Goal: Information Seeking & Learning: Learn about a topic

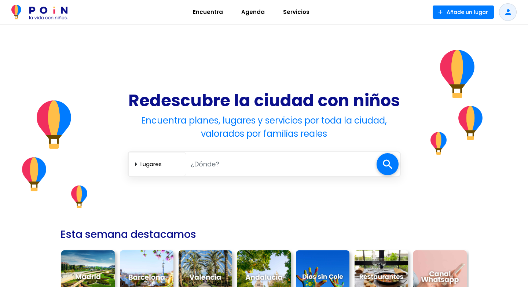
click at [232, 158] on input "text" at bounding box center [281, 164] width 190 height 15
type input "Peñiscola"
click at [386, 163] on span at bounding box center [388, 164] width 22 height 22
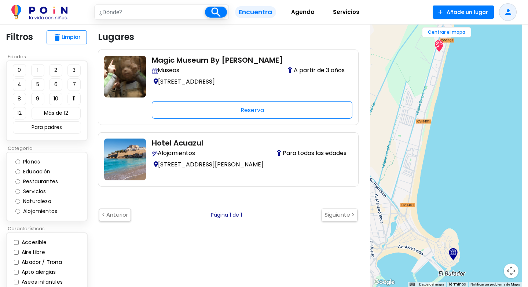
click at [56, 74] on button "2" at bounding box center [55, 70] width 13 height 12
type input "Peñiscola"
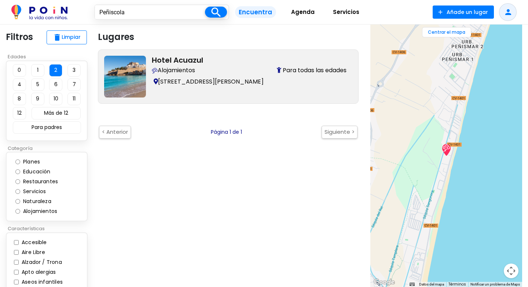
click at [186, 56] on h2 "Hotel Acuazul" at bounding box center [249, 60] width 195 height 9
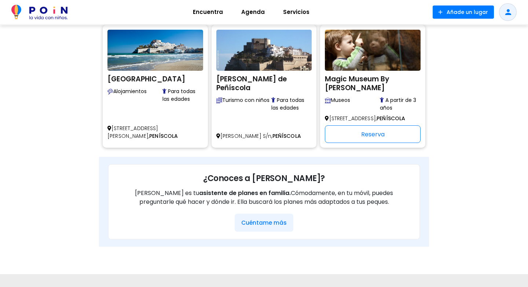
scroll to position [482, 0]
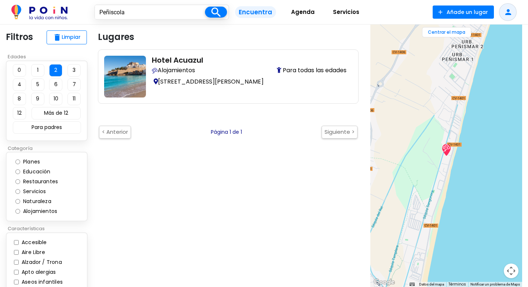
click at [55, 67] on button "2" at bounding box center [55, 70] width 13 height 12
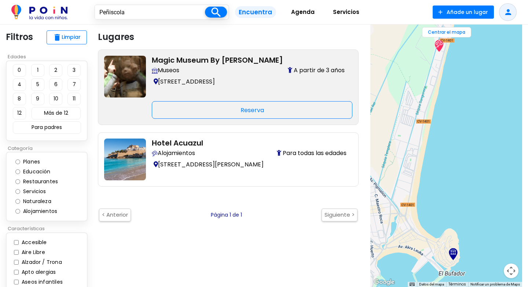
click at [172, 60] on h2 "Magic Museum By [PERSON_NAME]" at bounding box center [249, 60] width 195 height 9
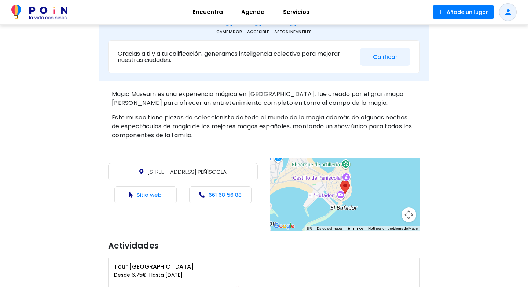
scroll to position [267, 0]
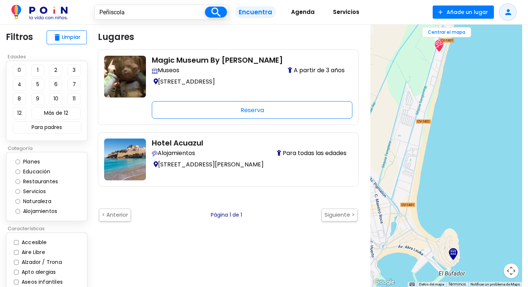
drag, startPoint x: 136, startPoint y: 12, endPoint x: 83, endPoint y: 5, distance: 53.6
click at [83, 5] on div "Peñiscola search filter_list Filtros Encuentra Agenda Servicios add Añade un lu…" at bounding box center [264, 12] width 516 height 18
type input "Castellón"
click at [218, 15] on span at bounding box center [216, 12] width 22 height 11
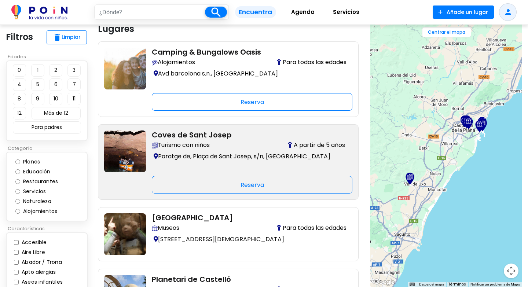
scroll to position [1, 0]
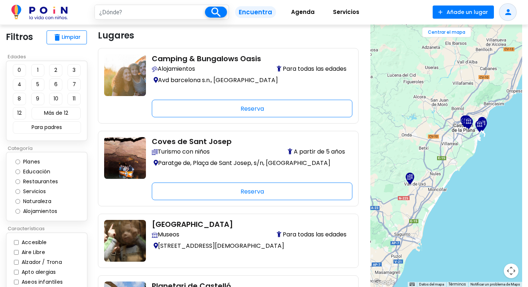
click at [58, 74] on button "2" at bounding box center [55, 70] width 13 height 12
type input "Castellón"
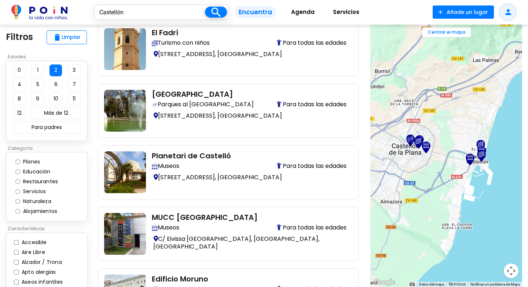
scroll to position [274, 0]
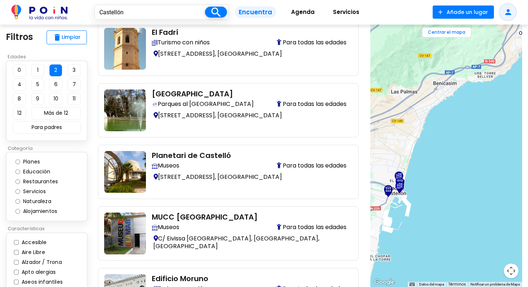
drag, startPoint x: 514, startPoint y: 142, endPoint x: 431, endPoint y: 173, distance: 88.7
click at [431, 173] on div at bounding box center [446, 156] width 152 height 263
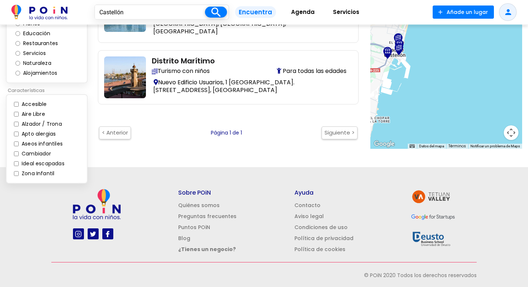
drag, startPoint x: 136, startPoint y: 13, endPoint x: 45, endPoint y: 5, distance: 91.7
click at [45, 5] on div "Castellón search filter_list Filtros Encuentra Agenda Servicios add Añade un lu…" at bounding box center [264, 12] width 516 height 18
type input "Benicarló"
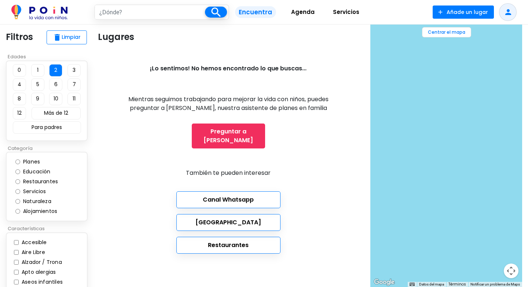
click at [162, 10] on input "text" at bounding box center [150, 12] width 110 height 14
type input "Peñiscola"
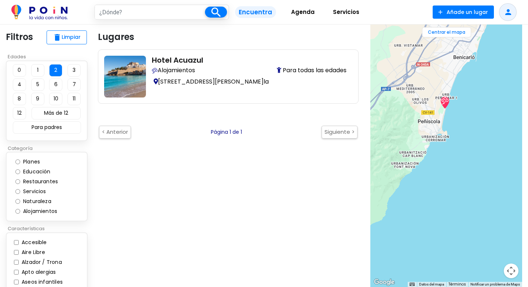
drag, startPoint x: 414, startPoint y: 157, endPoint x: 452, endPoint y: 125, distance: 48.9
click at [452, 125] on div at bounding box center [446, 156] width 152 height 263
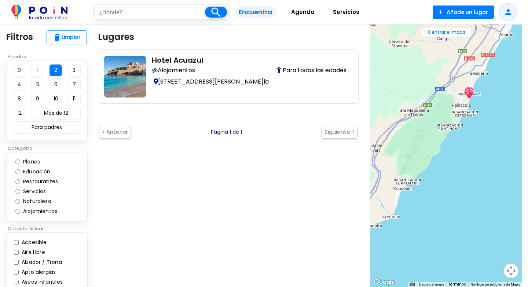
click at [128, 9] on input "text" at bounding box center [150, 12] width 110 height 14
type input "alcocéber"
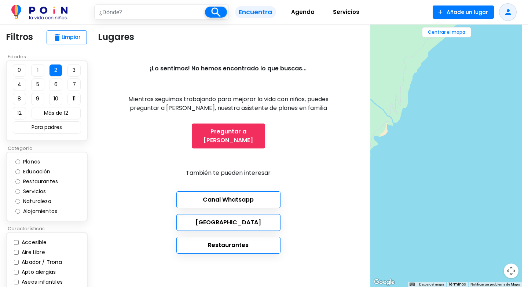
click at [120, 14] on input "text" at bounding box center [150, 12] width 110 height 14
type input "Benidorm"
click at [215, 12] on span at bounding box center [216, 12] width 22 height 11
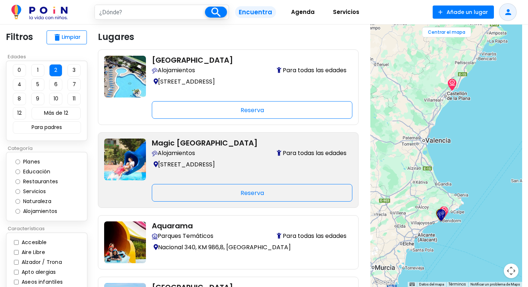
click at [26, 161] on label "Planes" at bounding box center [34, 162] width 26 height 8
click at [20, 161] on input "Planes" at bounding box center [17, 162] width 5 height 5
radio input "true"
type input "Benidorm"
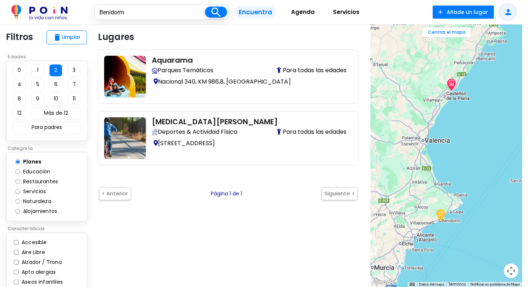
click at [17, 163] on input "Planes" at bounding box center [17, 162] width 5 height 5
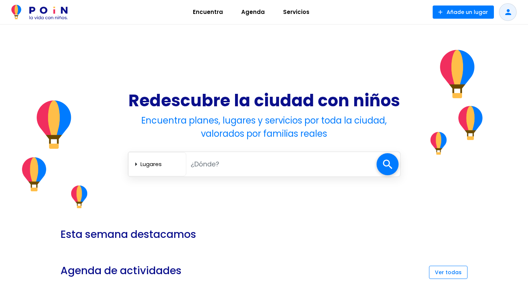
click at [223, 161] on input "text" at bounding box center [281, 164] width 190 height 15
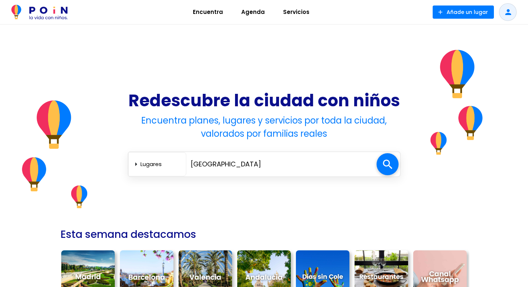
type input "alicante"
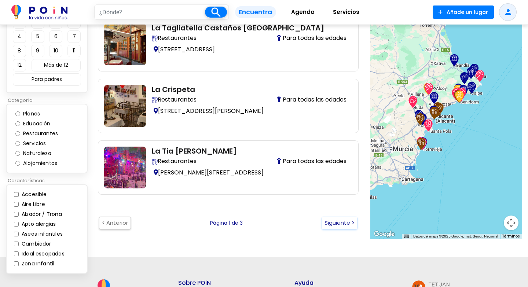
scroll to position [1346, 0]
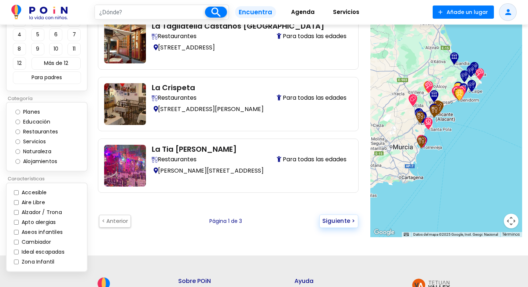
click at [338, 215] on button "Siguiente >" at bounding box center [338, 221] width 39 height 13
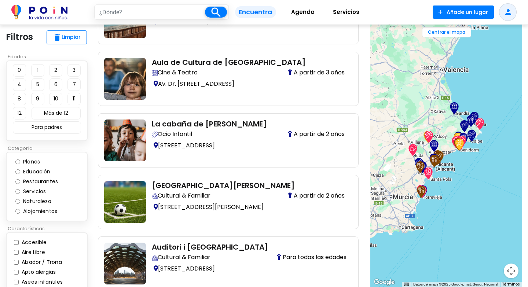
scroll to position [336, 0]
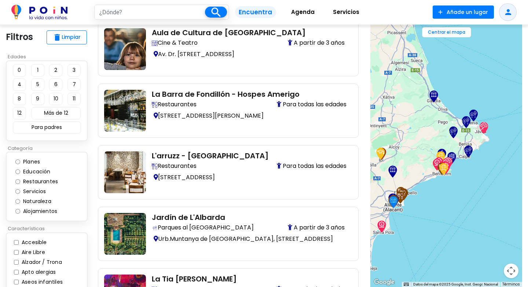
click at [469, 149] on img "Parc Natural del Penyal d'Ifac" at bounding box center [469, 152] width 12 height 12
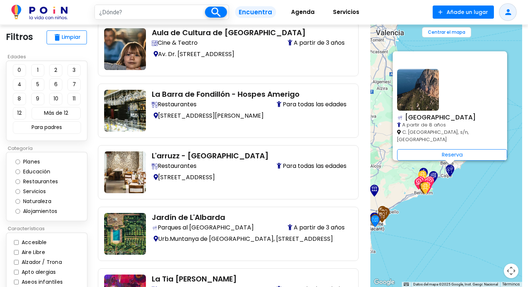
click at [435, 176] on img "Albir Garden Resort" at bounding box center [430, 182] width 12 height 12
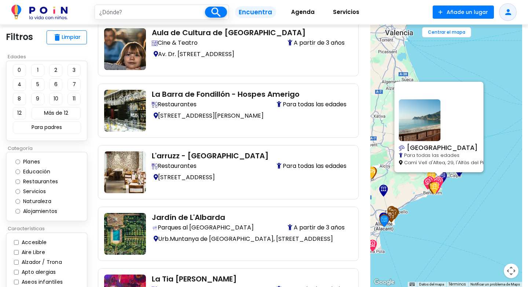
click at [448, 208] on div "Albir Garden Resort Para todas las edades Camí Vell d'Altea, 29, l'Alfàs del Pi" at bounding box center [446, 156] width 152 height 263
click at [488, 129] on div "Albir Garden Resort Para todas las edades Camí Vell d'Altea, 29, l'Alfàs del Pi" at bounding box center [446, 156] width 152 height 263
click at [500, 128] on div "Albir Garden Resort Para todas las edades Camí Vell d'Altea, 29, l'Alfàs del Pi" at bounding box center [446, 156] width 152 height 263
click at [385, 190] on img "Fábrica de turrones El Artesano" at bounding box center [384, 191] width 12 height 12
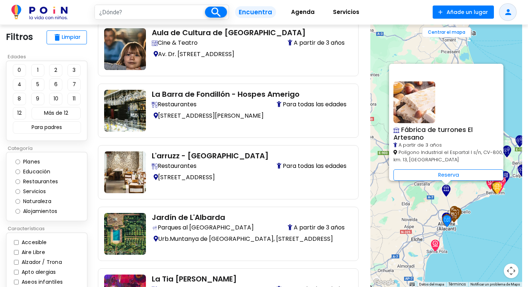
click at [457, 213] on img "La Ricetta Ristopizza & Bar" at bounding box center [454, 217] width 12 height 12
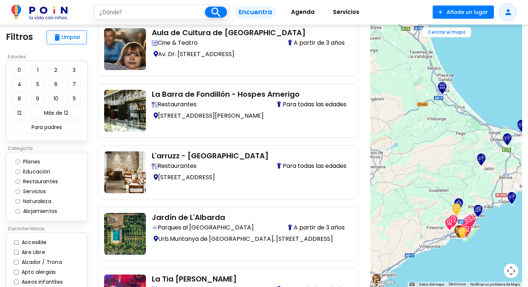
click at [483, 209] on img "Mirador del Portal Viejo" at bounding box center [478, 211] width 12 height 12
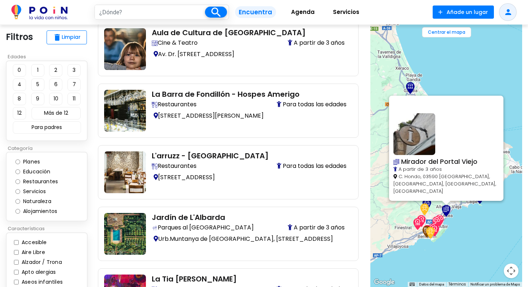
click at [425, 209] on img "TirolinasGo Alicante Forestal Park" at bounding box center [425, 210] width 12 height 12
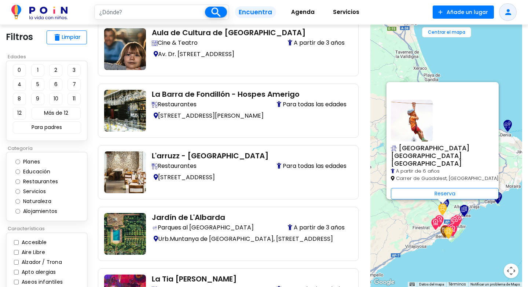
click at [449, 233] on img "Tao Bike" at bounding box center [449, 233] width 12 height 12
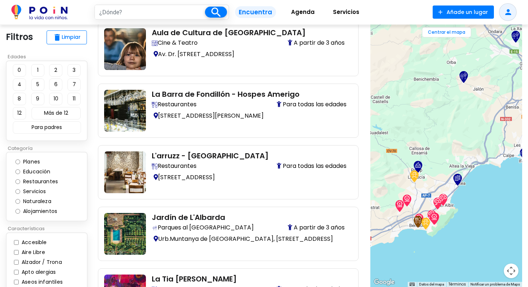
drag, startPoint x: 440, startPoint y: 245, endPoint x: 479, endPoint y: 227, distance: 42.5
click at [479, 227] on div at bounding box center [446, 156] width 152 height 263
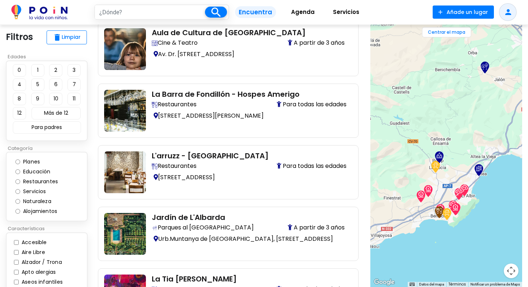
click at [441, 156] on img "Auditori i Centre Cultural de la Nucia" at bounding box center [440, 157] width 12 height 12
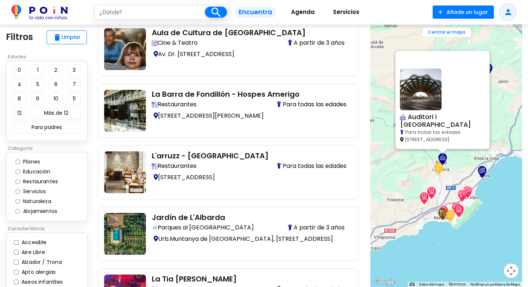
click at [511, 106] on div "Auditori i Centre Cultural de la Nucia Para todas las edades Plaza Almàssera, 1…" at bounding box center [446, 156] width 152 height 263
click at [509, 97] on div "Auditori i Centre Cultural de la Nucia Para todas las edades Plaza Almàssera, 1…" at bounding box center [446, 156] width 152 height 263
click at [483, 171] on img "Mirador del Portal Viejo" at bounding box center [482, 172] width 12 height 12
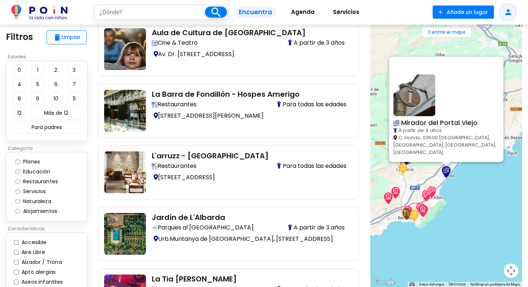
click at [425, 196] on img "Magic Robin Hood Resort" at bounding box center [426, 196] width 12 height 12
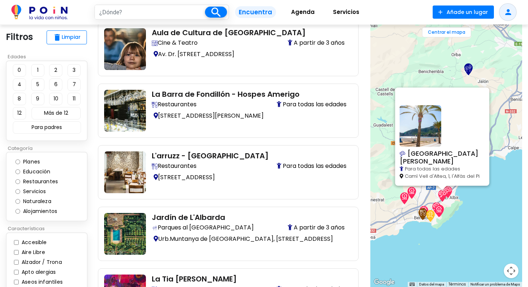
click at [470, 68] on img "Valle del Pop - Alcalalí" at bounding box center [469, 69] width 12 height 12
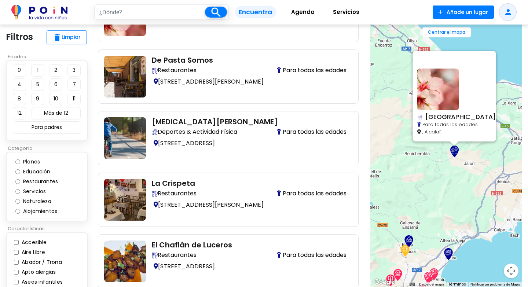
scroll to position [367, 0]
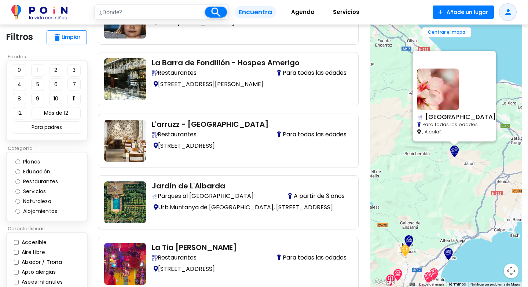
click at [112, 18] on input "text" at bounding box center [150, 12] width 110 height 14
type input "vilareal"
click at [215, 12] on span at bounding box center [216, 12] width 22 height 11
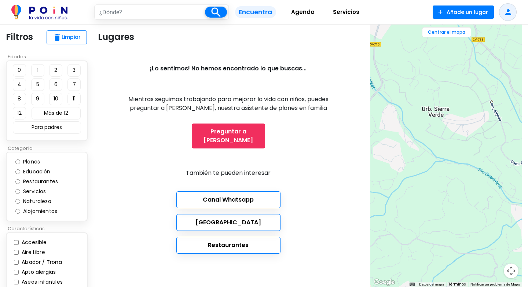
click at [171, 11] on input "text" at bounding box center [150, 12] width 110 height 14
type input "[PERSON_NAME]"
click at [215, 6] on icon "search" at bounding box center [216, 12] width 13 height 13
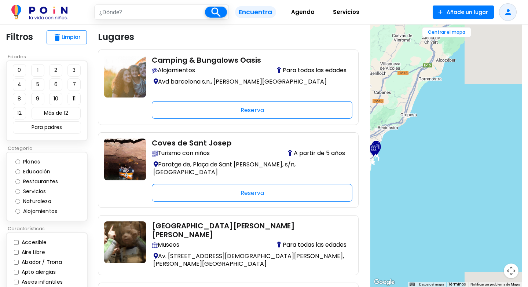
drag, startPoint x: 483, startPoint y: 159, endPoint x: 377, endPoint y: 190, distance: 110.8
click at [377, 190] on div at bounding box center [446, 156] width 152 height 263
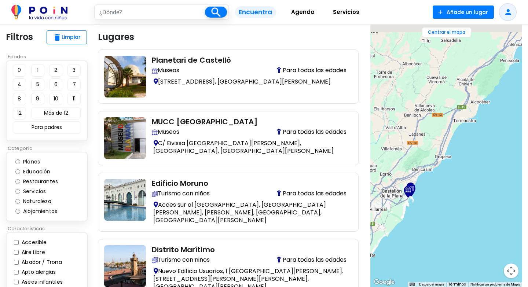
drag, startPoint x: 416, startPoint y: 152, endPoint x: 451, endPoint y: 186, distance: 48.5
click at [451, 186] on div at bounding box center [446, 156] width 152 height 263
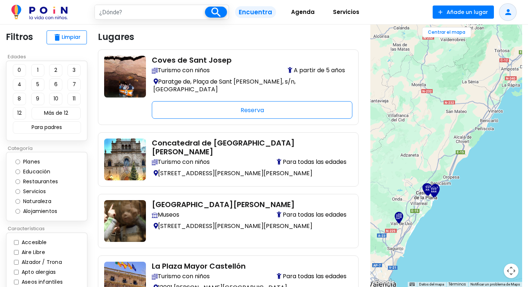
drag, startPoint x: 490, startPoint y: 168, endPoint x: 443, endPoint y: 189, distance: 50.9
click at [443, 189] on div at bounding box center [446, 156] width 152 height 263
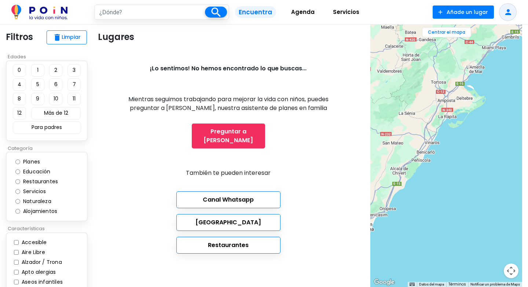
drag, startPoint x: 421, startPoint y: 176, endPoint x: 472, endPoint y: 144, distance: 60.5
click at [472, 144] on div at bounding box center [446, 156] width 152 height 263
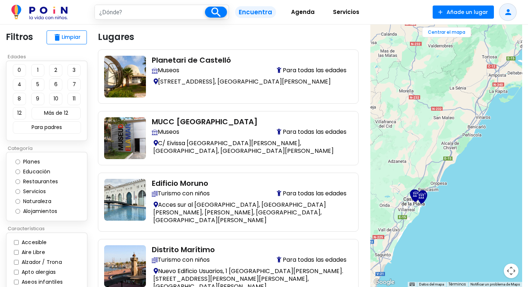
drag, startPoint x: 432, startPoint y: 178, endPoint x: 471, endPoint y: 173, distance: 39.2
click at [471, 173] on div at bounding box center [446, 156] width 152 height 263
